Goal: Task Accomplishment & Management: Use online tool/utility

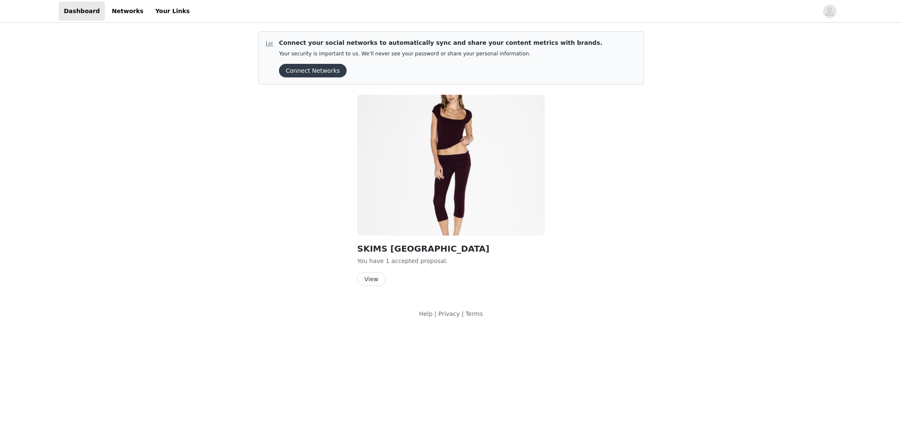
click at [323, 71] on button "Connect Networks" at bounding box center [313, 71] width 68 height 14
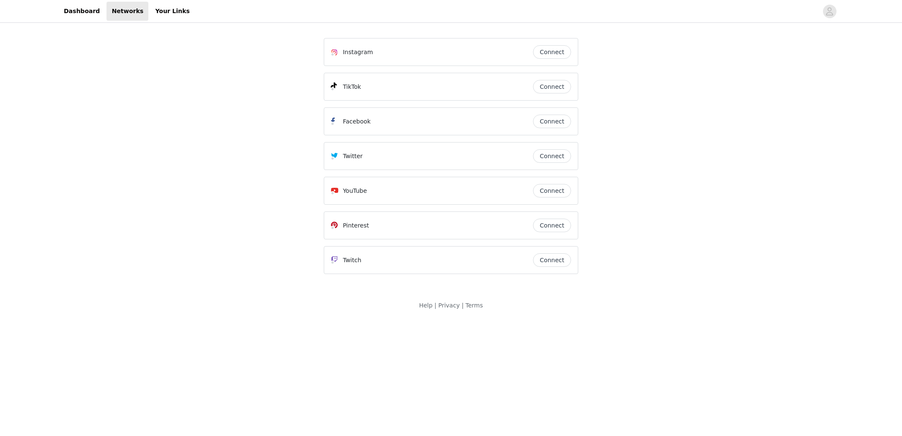
click at [554, 93] on button "Connect" at bounding box center [552, 87] width 38 height 14
click at [85, 8] on link "Dashboard" at bounding box center [82, 11] width 46 height 19
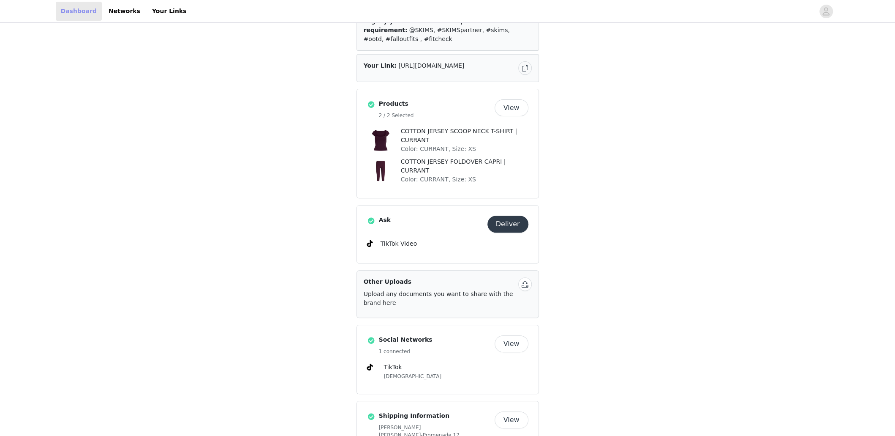
scroll to position [193, 0]
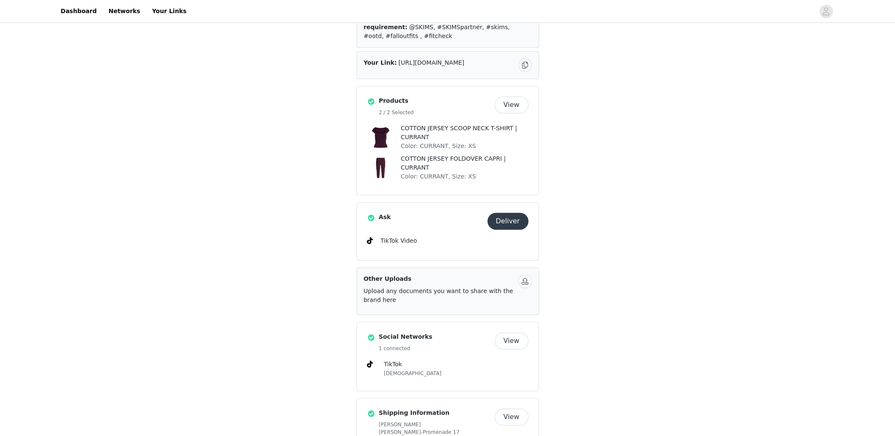
click at [505, 213] on button "Deliver" at bounding box center [508, 221] width 41 height 17
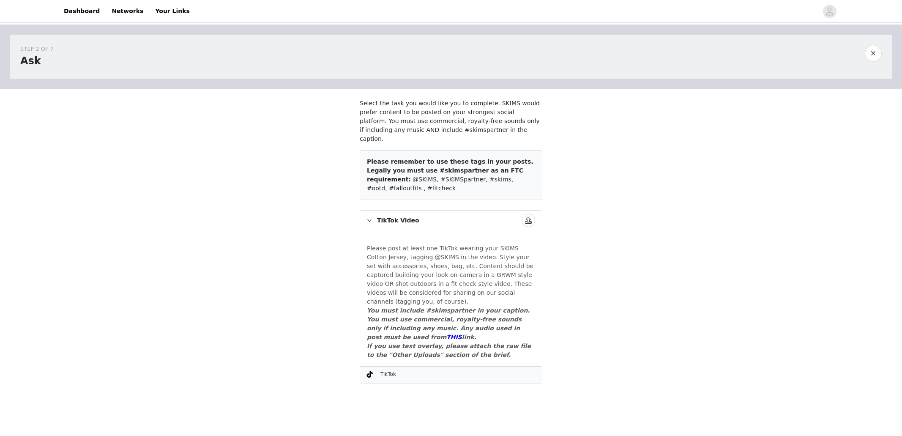
click at [526, 213] on button "button" at bounding box center [528, 220] width 14 height 14
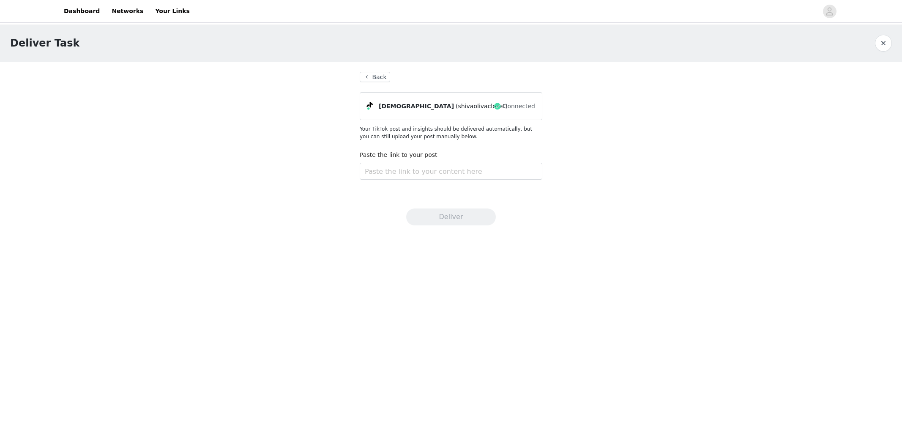
click at [447, 181] on div "Paste the link to your post" at bounding box center [451, 166] width 183 height 33
click at [448, 179] on input "text" at bounding box center [451, 171] width 183 height 17
click at [375, 78] on button "Back" at bounding box center [375, 77] width 30 height 10
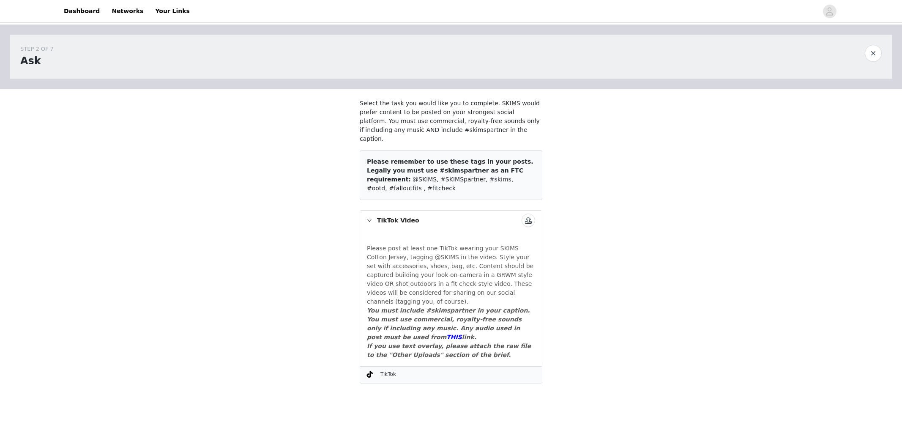
click at [529, 213] on button "button" at bounding box center [528, 220] width 14 height 14
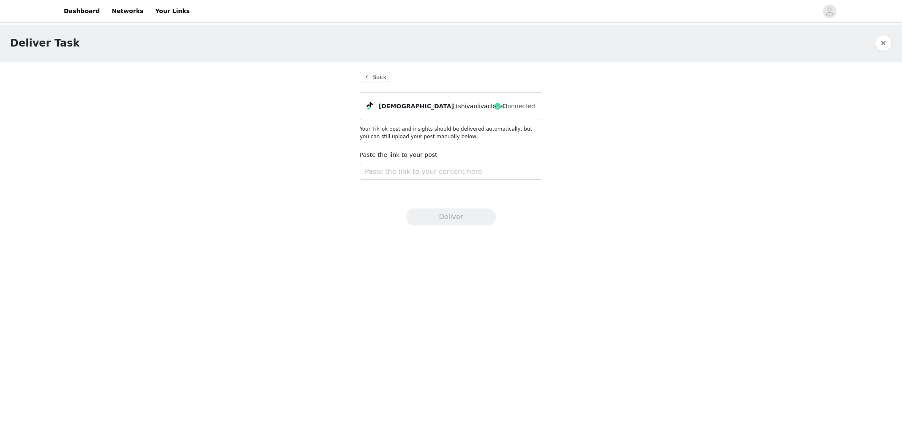
click at [376, 76] on button "Back" at bounding box center [375, 77] width 30 height 10
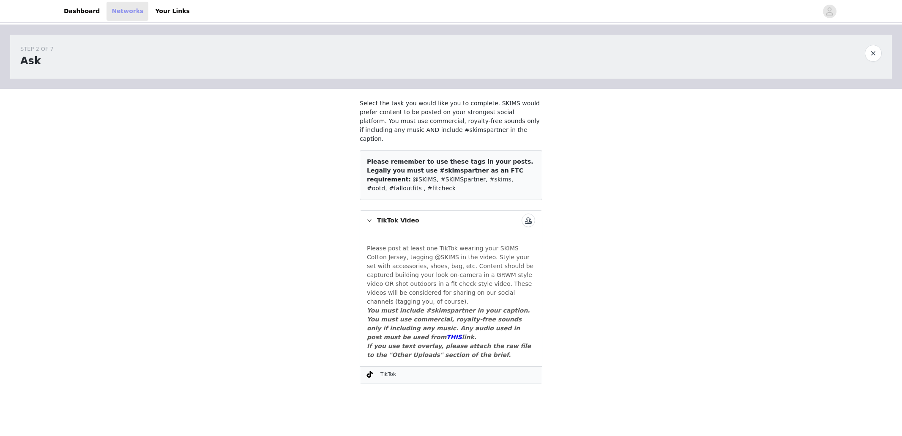
click at [124, 8] on link "Networks" at bounding box center [127, 11] width 42 height 19
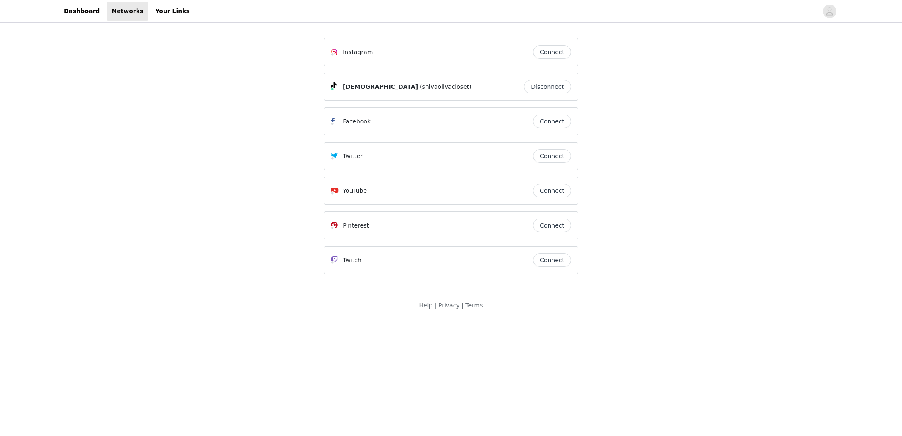
click at [559, 86] on button "Disconnect" at bounding box center [547, 87] width 47 height 14
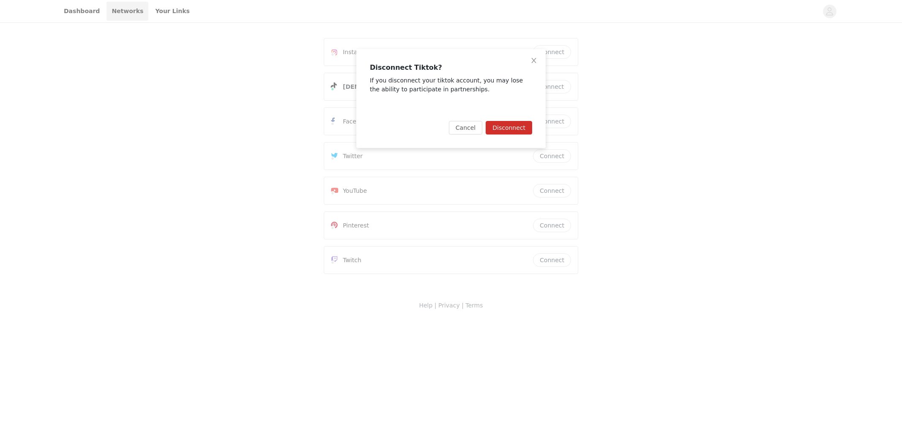
click at [507, 129] on button "Disconnect" at bounding box center [508, 128] width 46 height 14
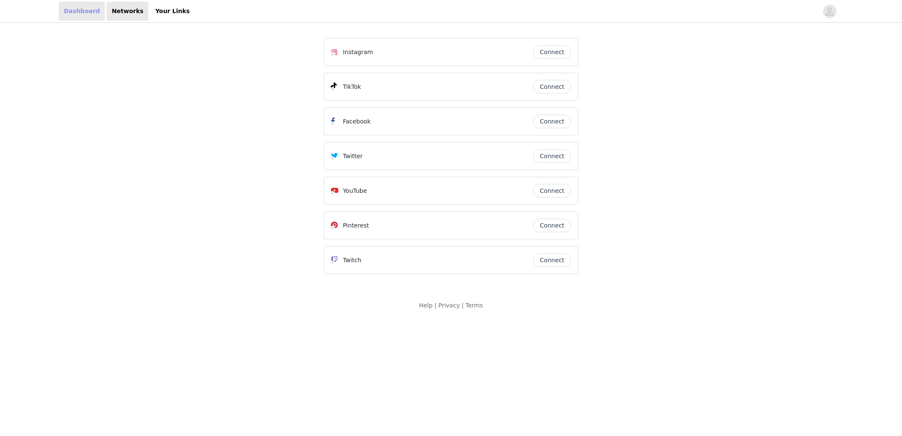
click at [77, 9] on link "Dashboard" at bounding box center [82, 11] width 46 height 19
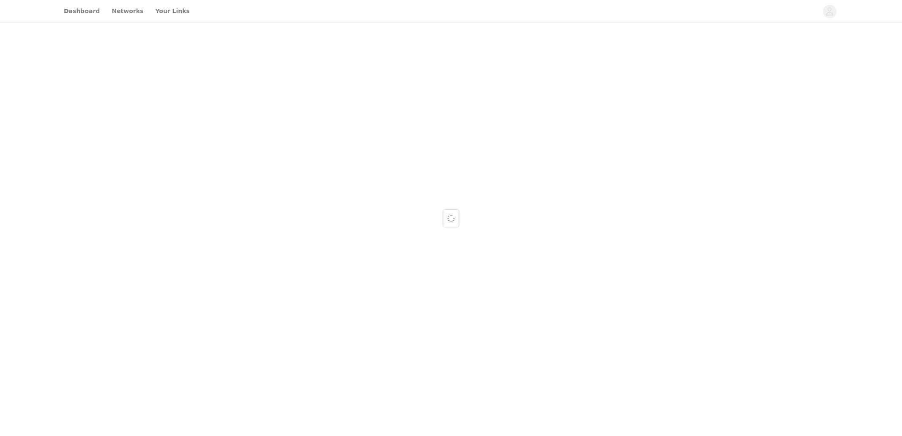
click at [119, 13] on div at bounding box center [451, 218] width 902 height 436
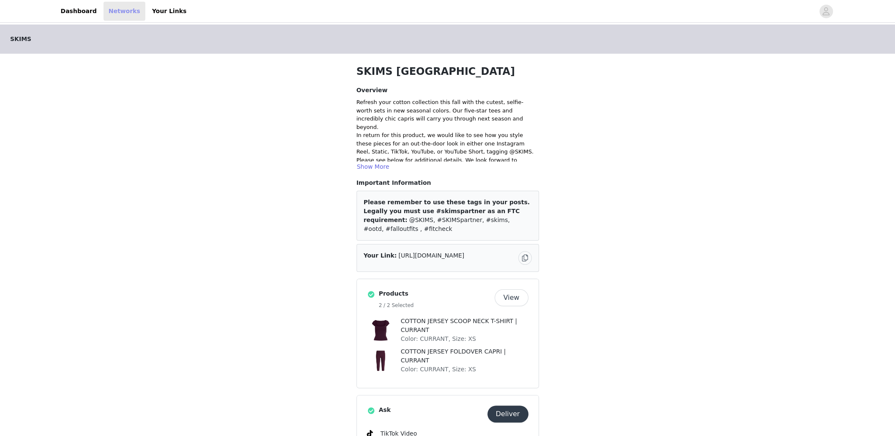
click at [110, 12] on link "Networks" at bounding box center [125, 11] width 42 height 19
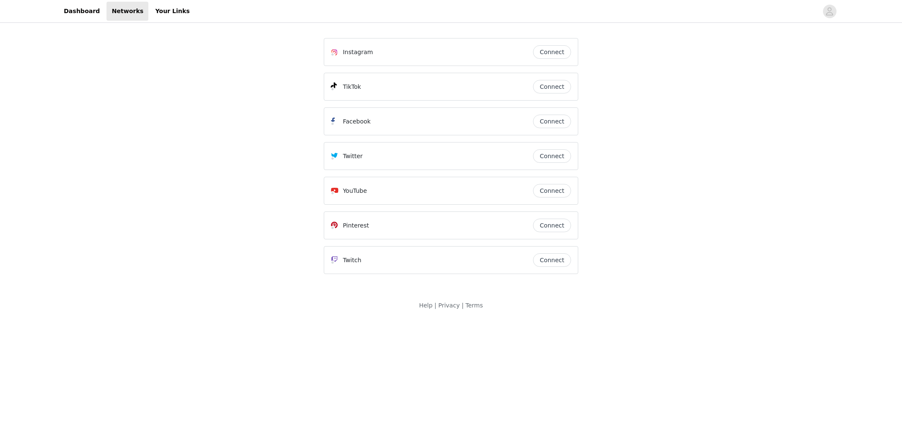
click at [552, 87] on button "Connect" at bounding box center [552, 87] width 38 height 14
click at [74, 12] on link "Dashboard" at bounding box center [82, 11] width 46 height 19
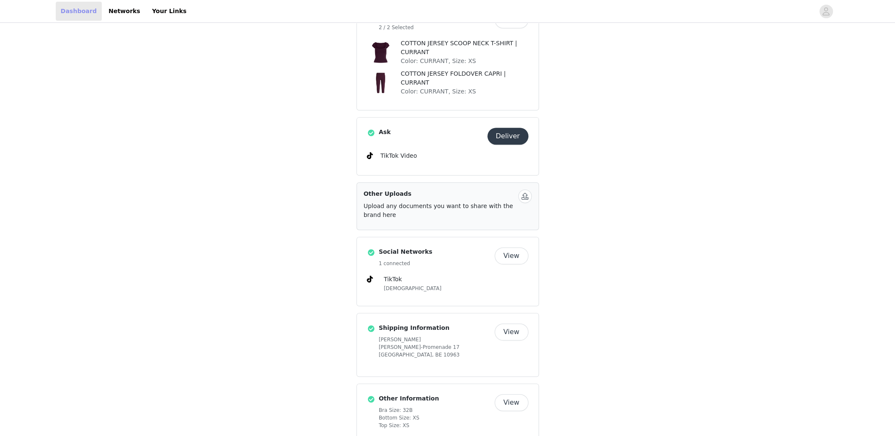
scroll to position [279, 0]
click at [499, 126] on button "Deliver" at bounding box center [508, 134] width 41 height 17
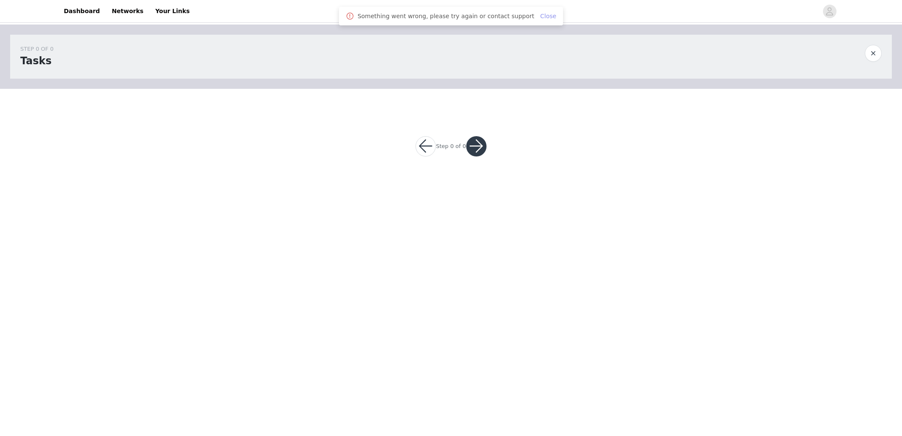
click at [540, 16] on link "Close" at bounding box center [548, 16] width 16 height 7
